Goal: Transaction & Acquisition: Subscribe to service/newsletter

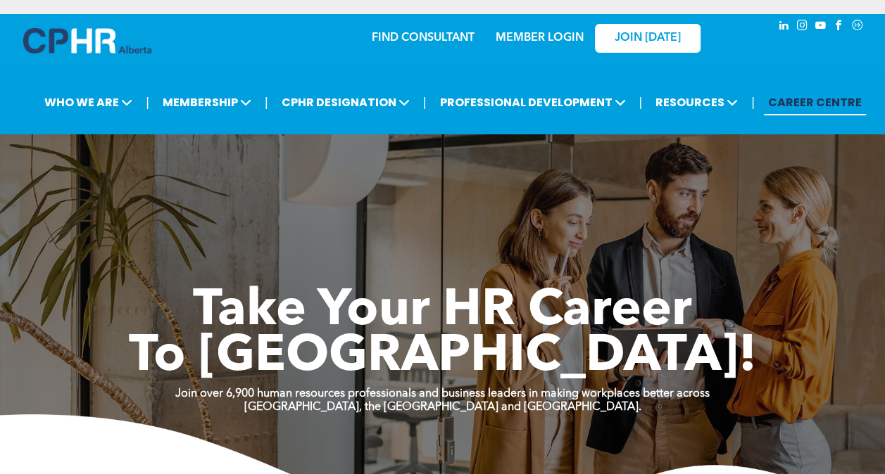
click at [528, 37] on link "MEMBER LOGIN" at bounding box center [540, 37] width 88 height 11
click at [534, 38] on link "MEMBER LOGIN" at bounding box center [540, 37] width 88 height 11
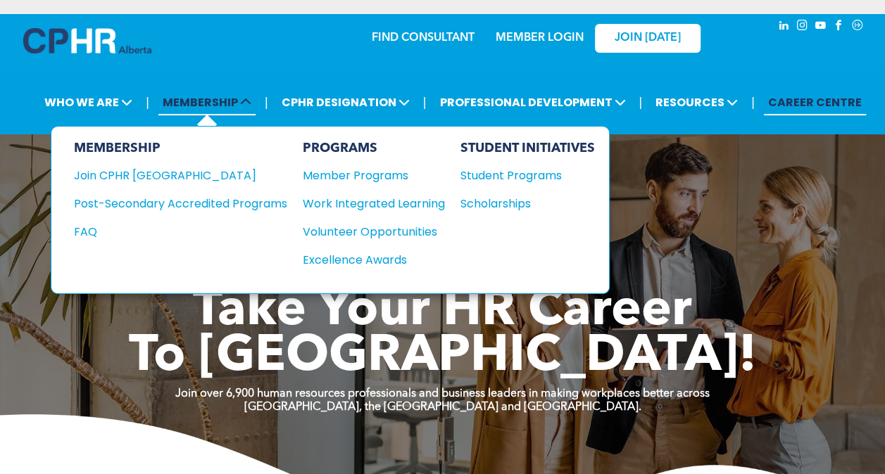
click at [209, 104] on span "MEMBERSHIP" at bounding box center [206, 102] width 97 height 26
click at [143, 170] on div "Join CPHR [GEOGRAPHIC_DATA]" at bounding box center [170, 176] width 192 height 18
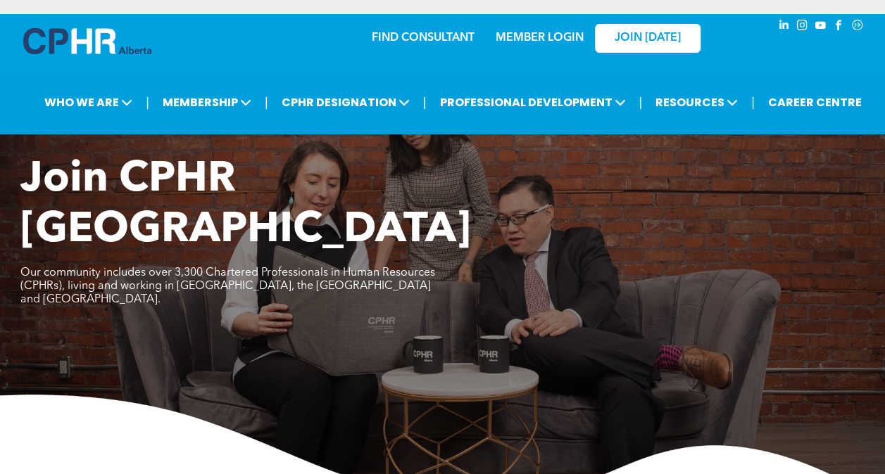
click at [532, 39] on link "MEMBER LOGIN" at bounding box center [540, 37] width 88 height 11
